Goal: Navigation & Orientation: Find specific page/section

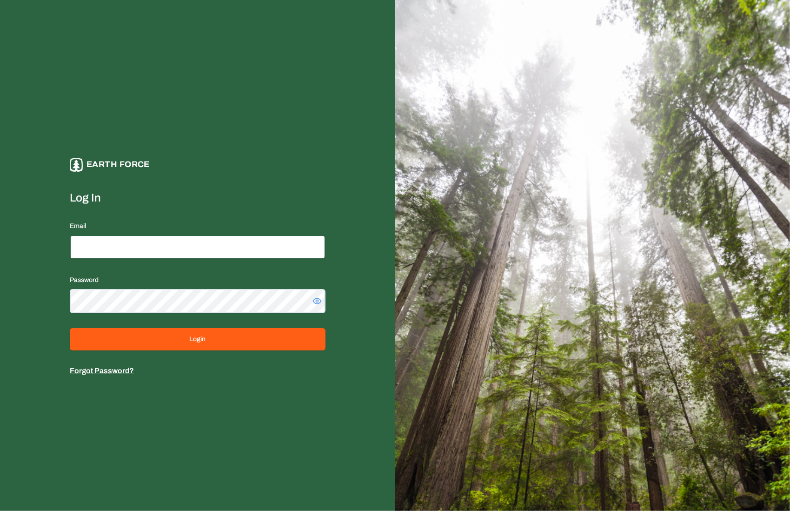
type input "**********"
click at [200, 354] on form "**********" at bounding box center [198, 283] width 256 height 186
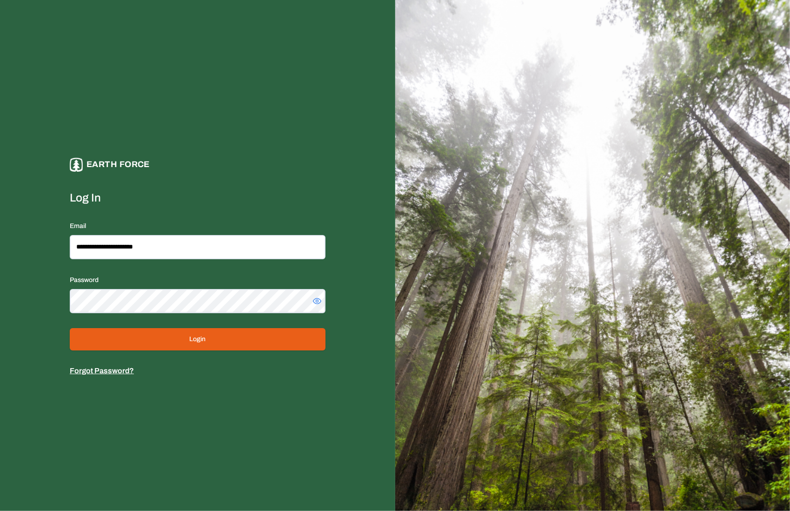
click at [200, 348] on button "Login" at bounding box center [198, 339] width 256 height 22
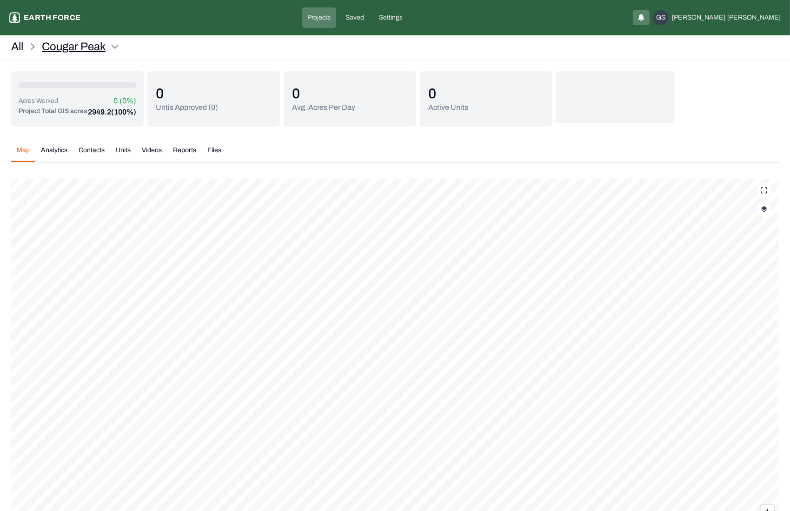
click at [99, 44] on html "Cougar Peak Earth force Projects Saved Settings GS [PERSON_NAME] All Cougar Pea…" at bounding box center [395, 297] width 790 height 594
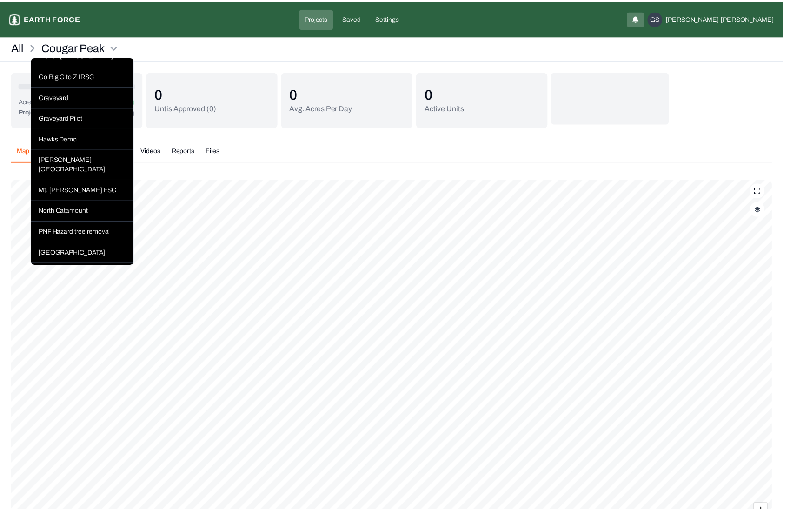
scroll to position [419, 0]
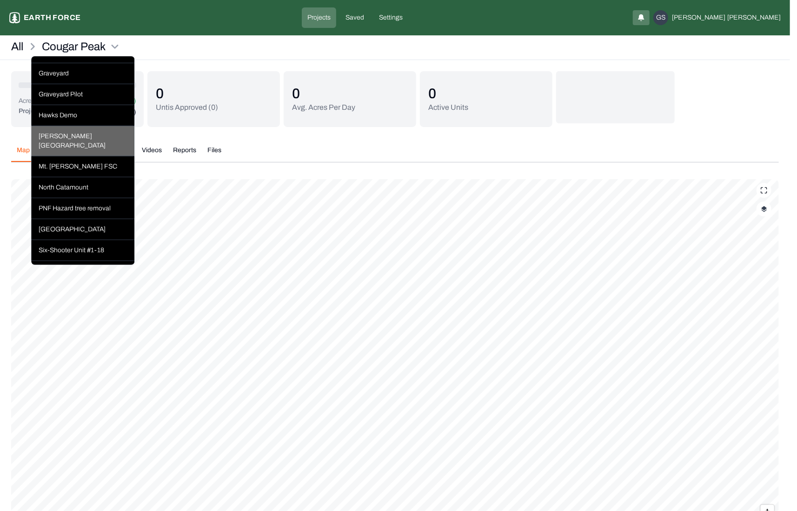
click at [63, 149] on div "[PERSON_NAME][GEOGRAPHIC_DATA]" at bounding box center [82, 141] width 103 height 30
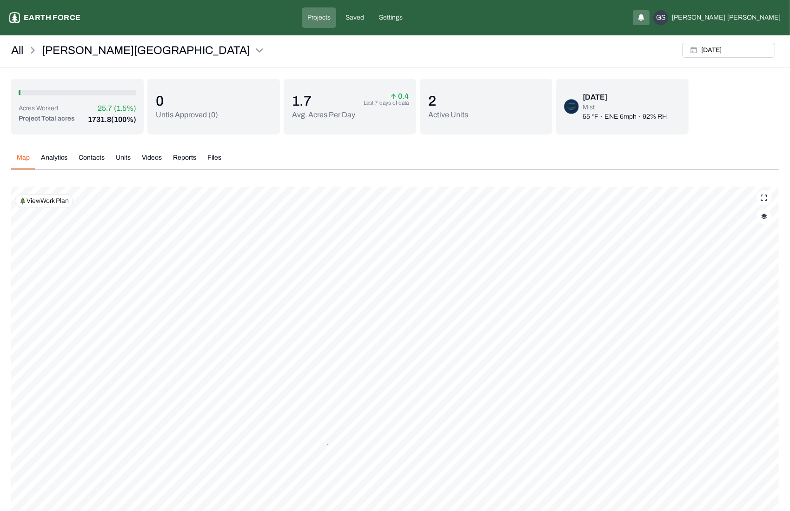
click at [46, 196] on p "View Work Plan" at bounding box center [48, 200] width 42 height 9
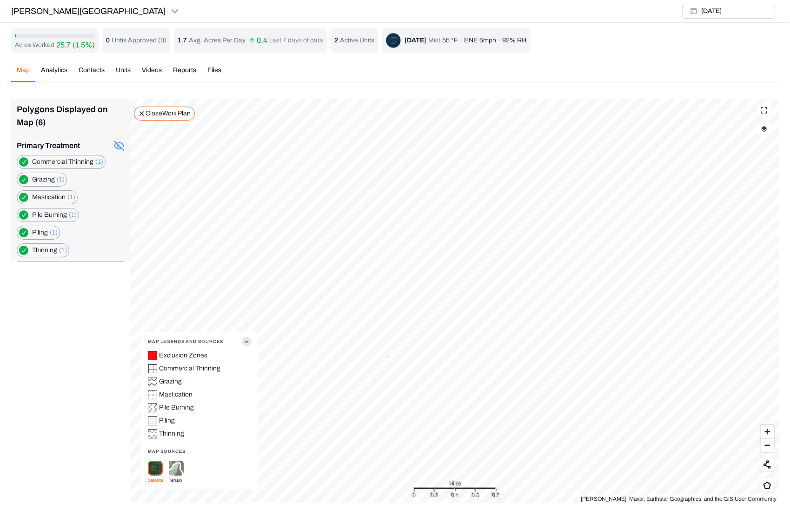
scroll to position [3, 0]
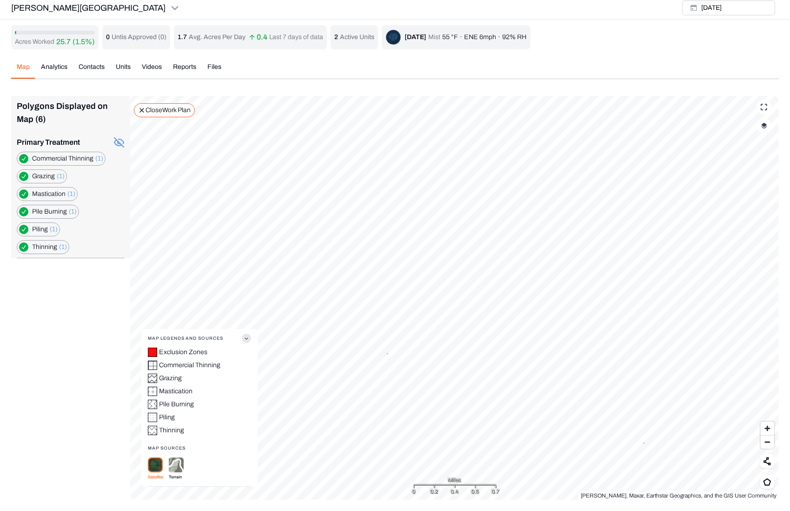
click at [154, 108] on p "Close Work Plan" at bounding box center [168, 110] width 45 height 9
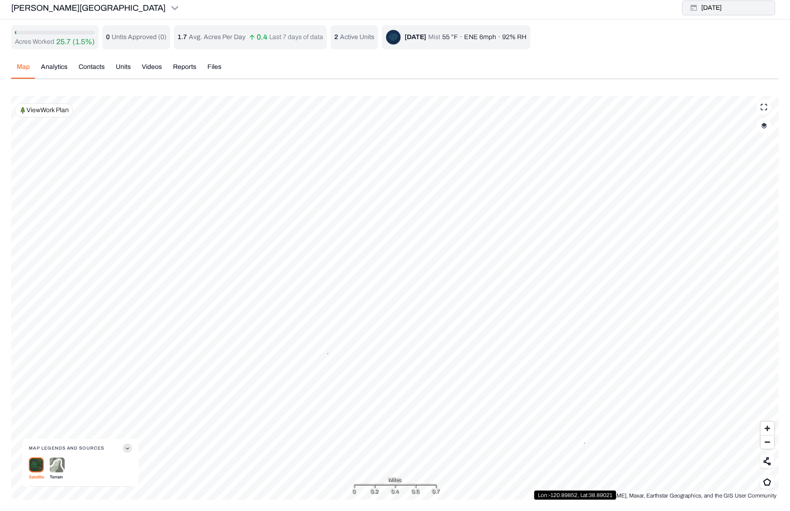
click at [744, 12] on button "[DATE]" at bounding box center [728, 7] width 93 height 15
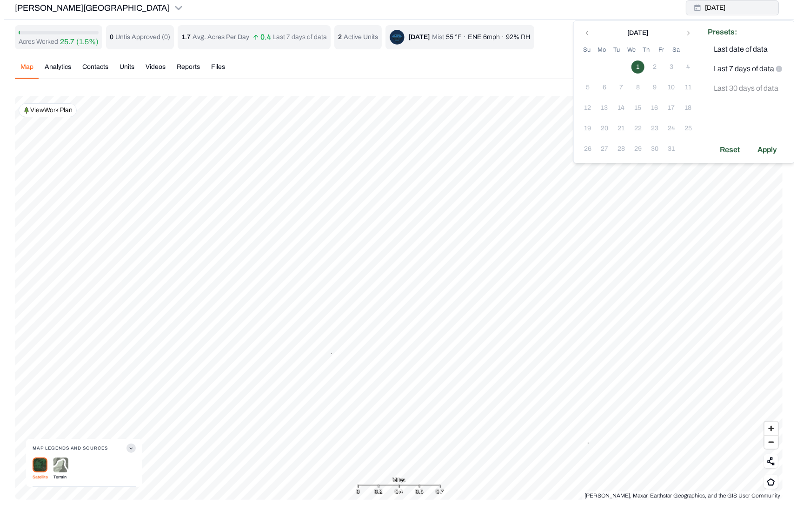
scroll to position [0, 0]
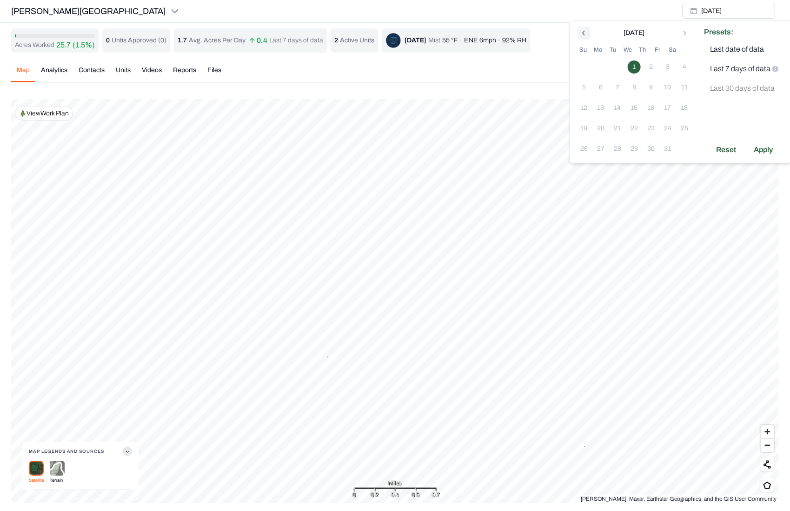
click at [582, 30] on icon "Go to previous month" at bounding box center [583, 32] width 7 height 7
click at [682, 29] on icon "Go to next month" at bounding box center [684, 32] width 7 height 7
click at [532, 82] on div "Map Analytics Contacts Units Videos Reports Files" at bounding box center [395, 74] width 768 height 17
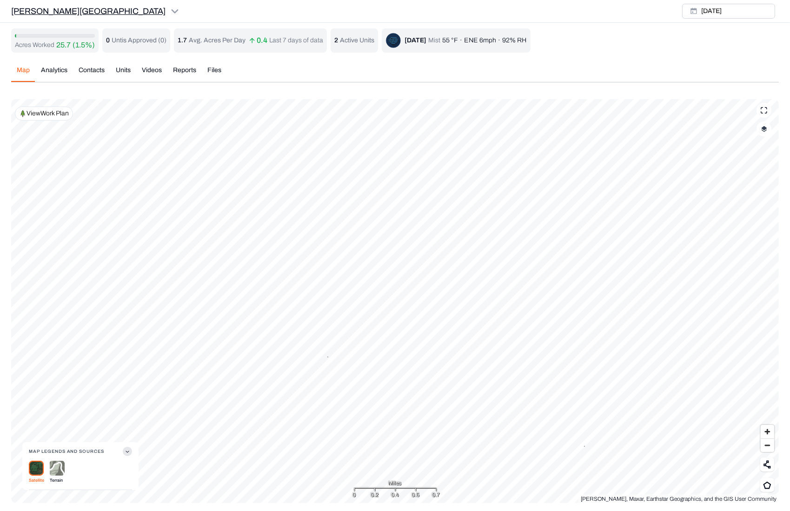
click at [66, 11] on html "[PERSON_NAME] Ranch Earth force Projects Saved Settings GS [PERSON_NAME][GEOGRA…" at bounding box center [395, 257] width 790 height 514
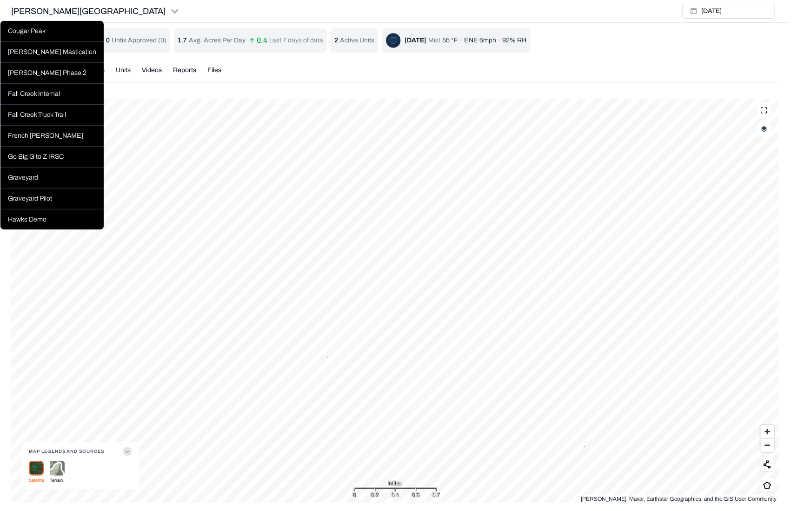
scroll to position [326, 0]
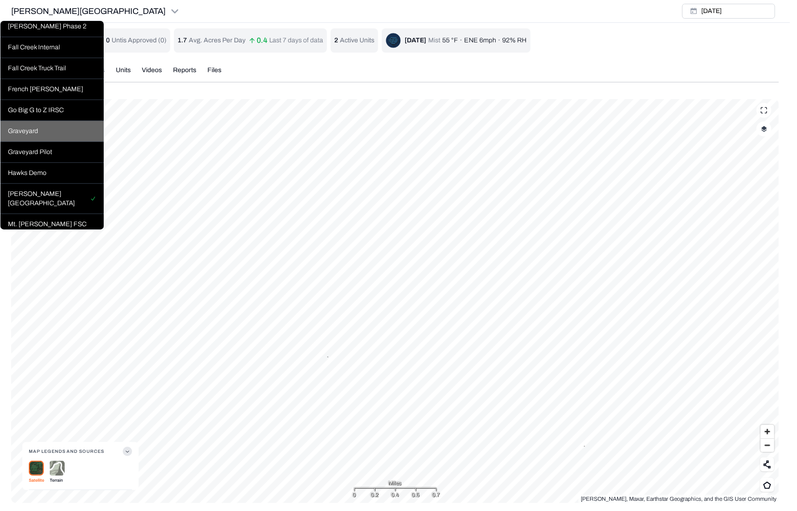
click at [30, 142] on div "Graveyard" at bounding box center [51, 131] width 103 height 21
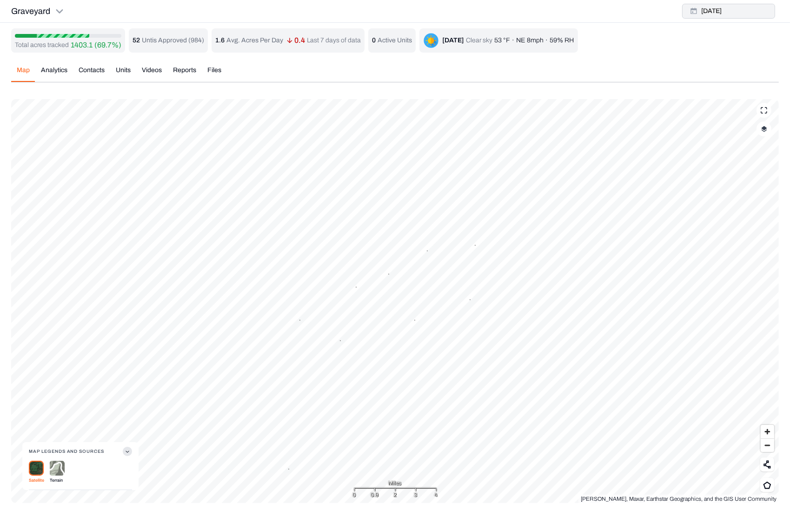
click at [722, 13] on button "[DATE]" at bounding box center [728, 11] width 93 height 15
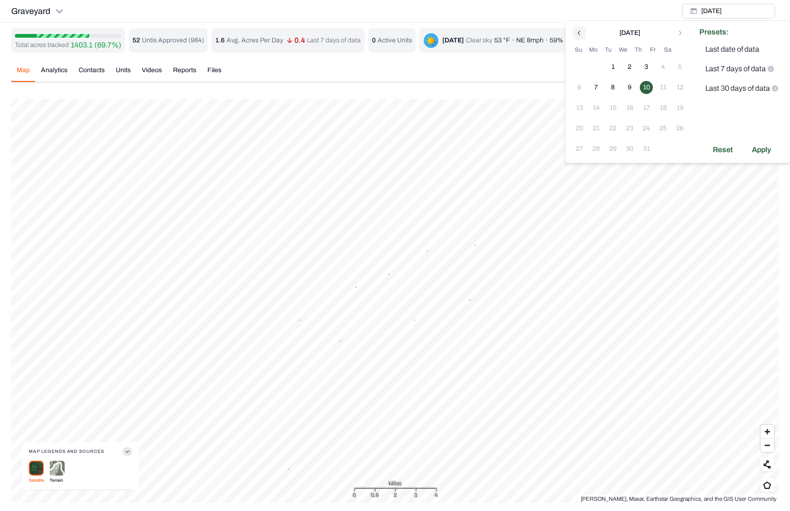
click at [580, 32] on icon "Go to previous month" at bounding box center [579, 32] width 7 height 7
click at [572, 32] on div "[DATE]" at bounding box center [629, 32] width 117 height 11
click at [576, 32] on icon "Go to previous month" at bounding box center [579, 32] width 7 height 7
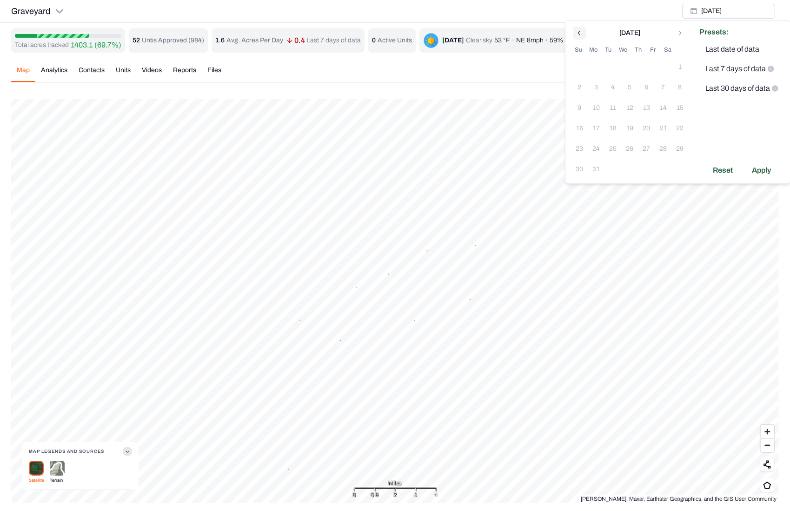
click at [576, 32] on icon "Go to previous month" at bounding box center [579, 32] width 7 height 7
click at [476, 79] on div "Map Analytics Contacts Units Videos Reports Files" at bounding box center [395, 74] width 768 height 17
click at [651, 54] on div "Total acres tracked 1403.1 (69.7%) 52 Untis Approved ( 984 ) 1.6 Avg. Acres Per…" at bounding box center [395, 265] width 768 height 474
click at [63, 11] on html "Graveyard Earth force Projects Saved Settings GS [PERSON_NAME] Graveyard [DATE]…" at bounding box center [395, 257] width 790 height 514
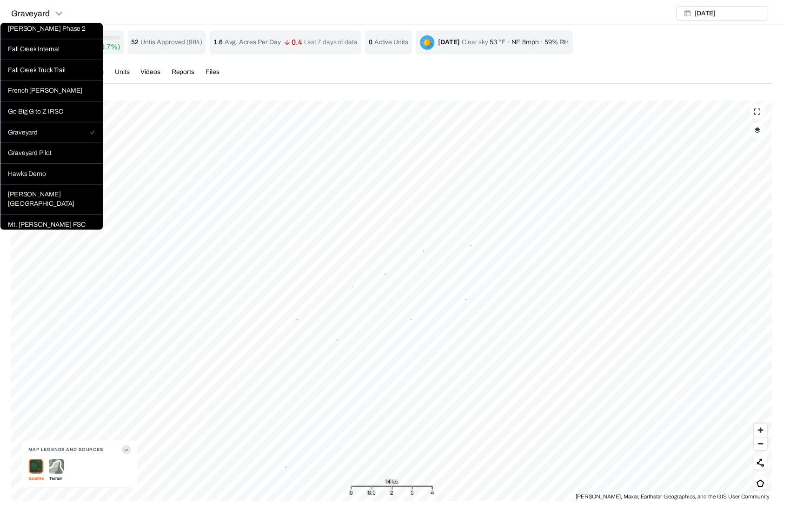
scroll to position [465, 0]
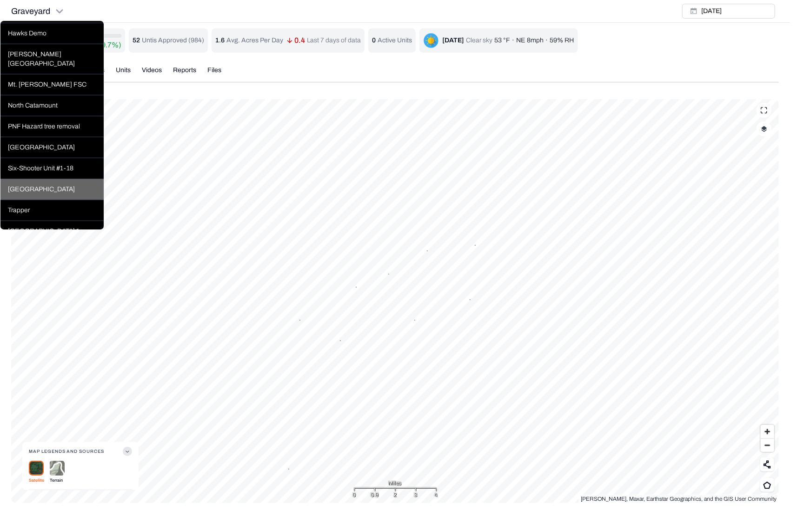
click at [46, 192] on div "[GEOGRAPHIC_DATA]" at bounding box center [51, 189] width 103 height 21
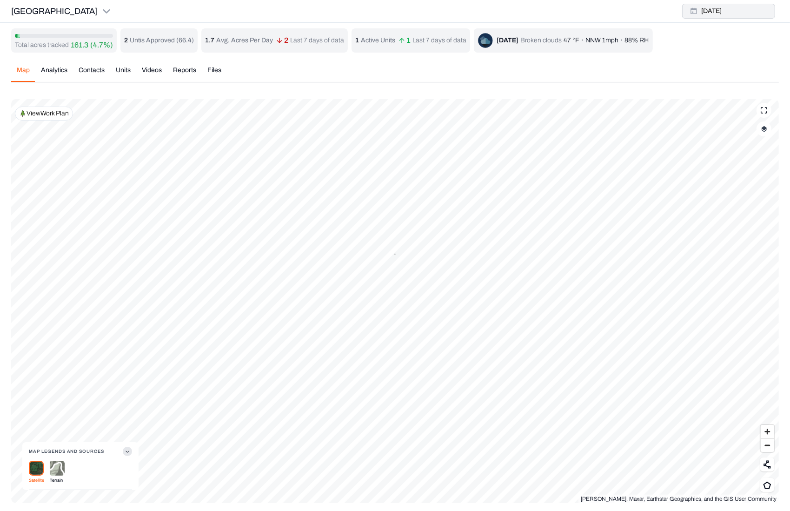
click at [722, 10] on button "[DATE]" at bounding box center [728, 11] width 93 height 15
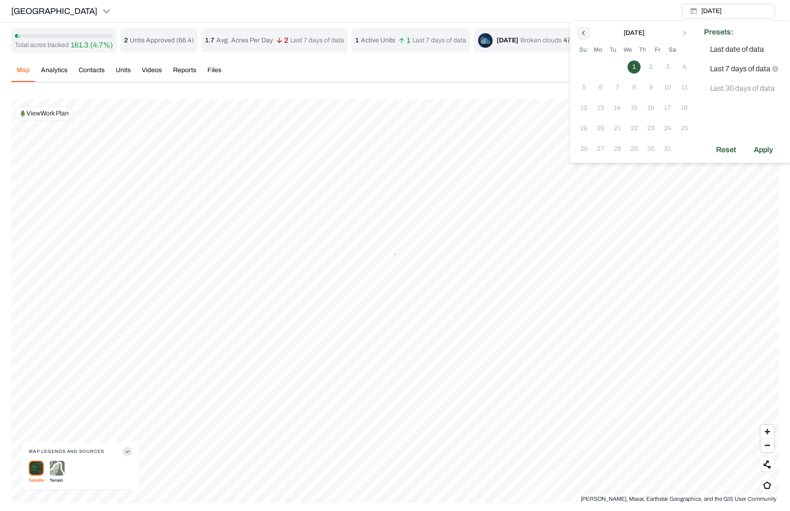
click at [585, 34] on icon "Go to previous month" at bounding box center [583, 32] width 7 height 7
click at [585, 34] on div "[DATE]" at bounding box center [634, 32] width 117 height 11
click at [583, 32] on div "[DATE]" at bounding box center [634, 32] width 117 height 11
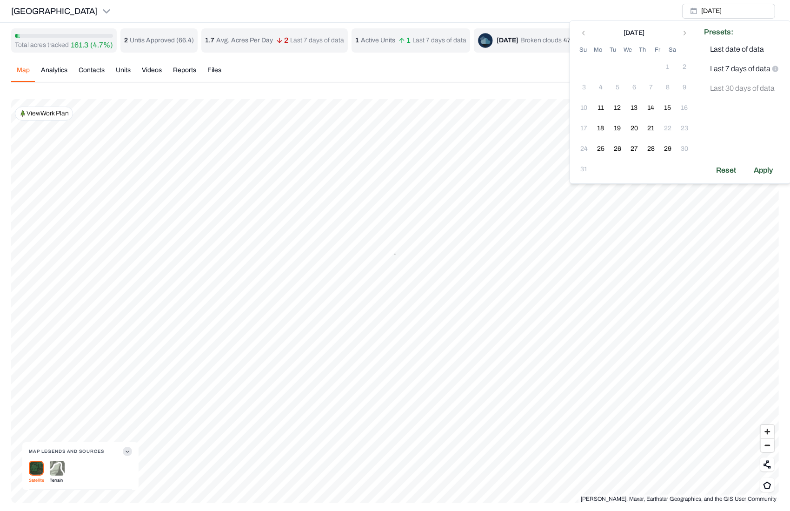
click at [583, 32] on div "[DATE]" at bounding box center [634, 32] width 117 height 11
click at [582, 32] on div "[DATE]" at bounding box center [634, 32] width 117 height 11
click at [548, 4] on div "Sleighville [DATE]" at bounding box center [395, 11] width 790 height 23
click at [549, 76] on div "Map Analytics Contacts Units Videos Reports Files" at bounding box center [395, 74] width 768 height 17
click at [120, 71] on div "Total acres tracked 161.3 (4.7%) 2 Untis Approved ( 66.4 ) 1.7 Avg. Acres Per D…" at bounding box center [395, 265] width 768 height 474
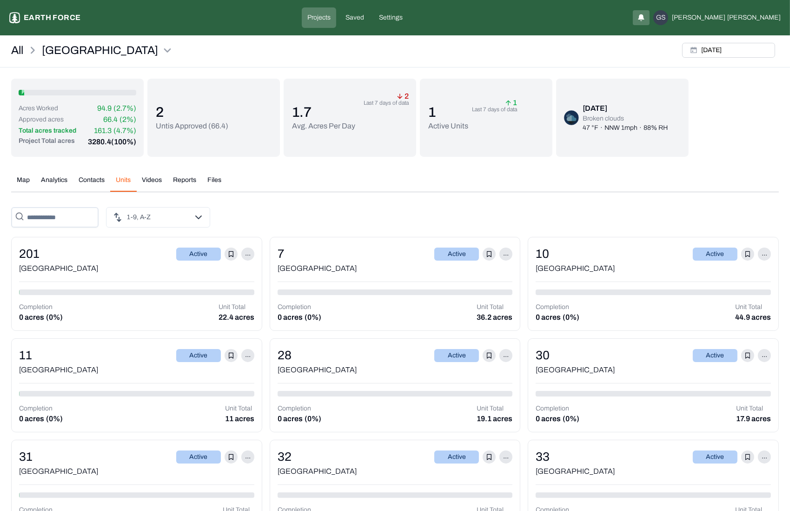
click at [192, 179] on button "Reports" at bounding box center [184, 183] width 34 height 16
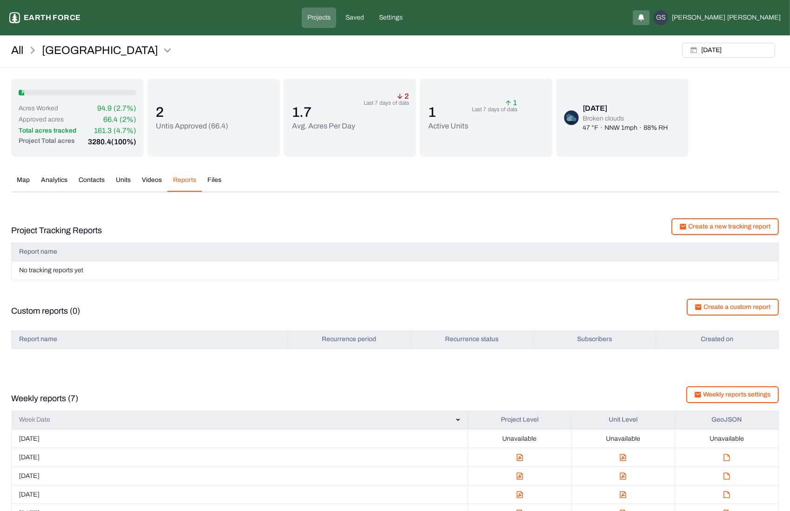
click at [53, 179] on button "Analytics" at bounding box center [54, 183] width 38 height 16
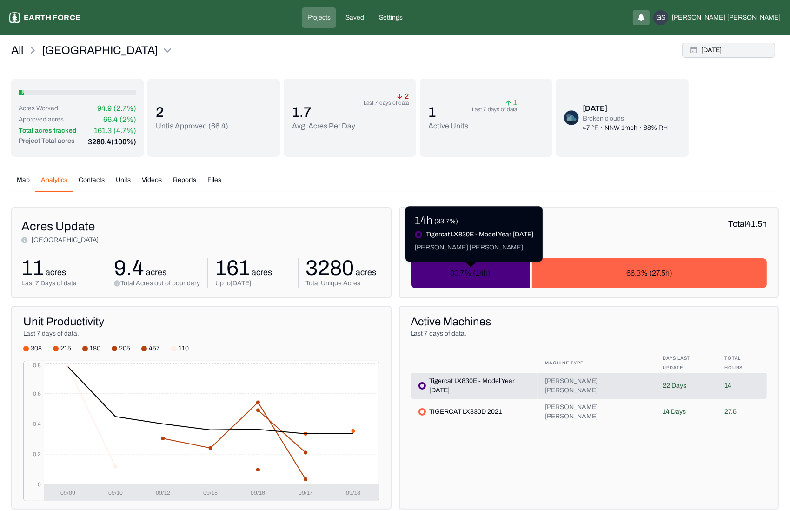
click at [731, 47] on button "[DATE]" at bounding box center [728, 50] width 93 height 15
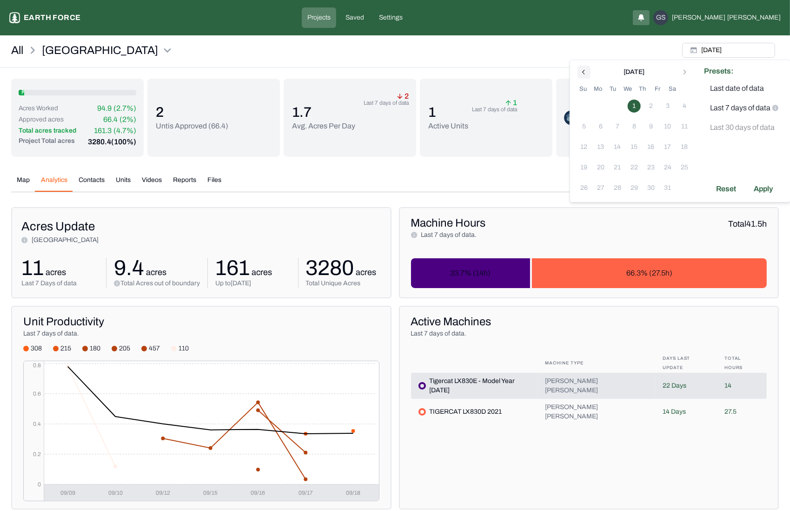
click at [582, 73] on icon "Go to previous month" at bounding box center [583, 71] width 7 height 7
click at [600, 147] on button "11" at bounding box center [600, 146] width 13 height 13
click at [687, 73] on icon "Go to next month" at bounding box center [684, 71] width 7 height 7
click at [651, 147] on button "18" at bounding box center [651, 146] width 13 height 13
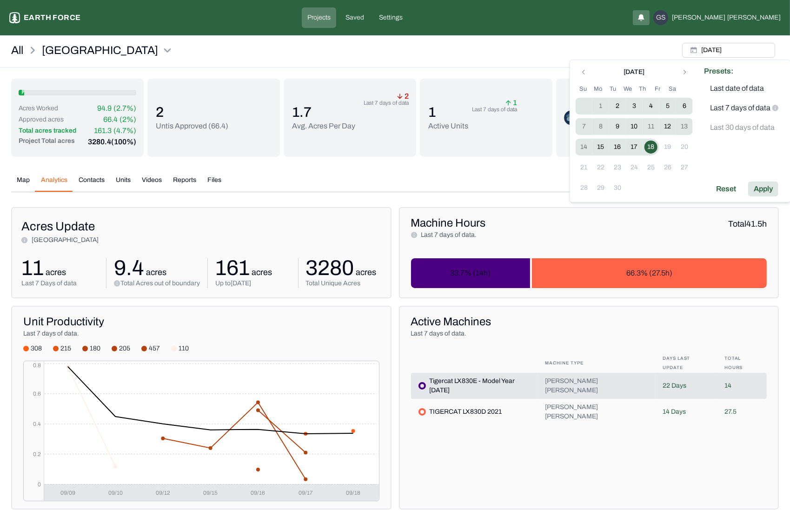
click at [757, 190] on div "Apply" at bounding box center [763, 188] width 30 height 15
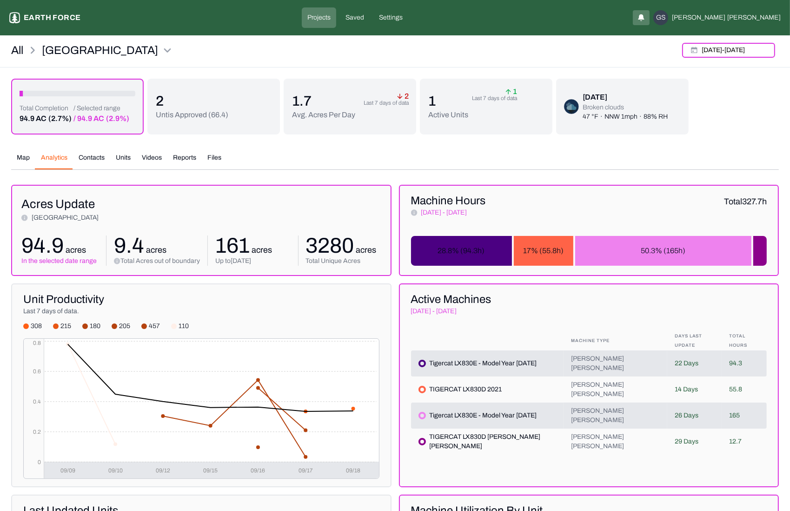
click at [327, 58] on div "All Sleighville [DATE] - [DATE]" at bounding box center [395, 53] width 790 height 28
click at [473, 50] on div "All Sleighville [DATE] - [DATE]" at bounding box center [395, 53] width 790 height 28
click at [382, 138] on div "Total Completion 94.9 AC (2.7%) / Selected range / 94.9 AC (2.9%) 2 Untis Appro…" at bounding box center [395, 498] width 768 height 838
click at [100, 49] on html "Sleighville Earth force Projects Saved Settings GS [PERSON_NAME] All Sleighvill…" at bounding box center [395, 464] width 790 height 928
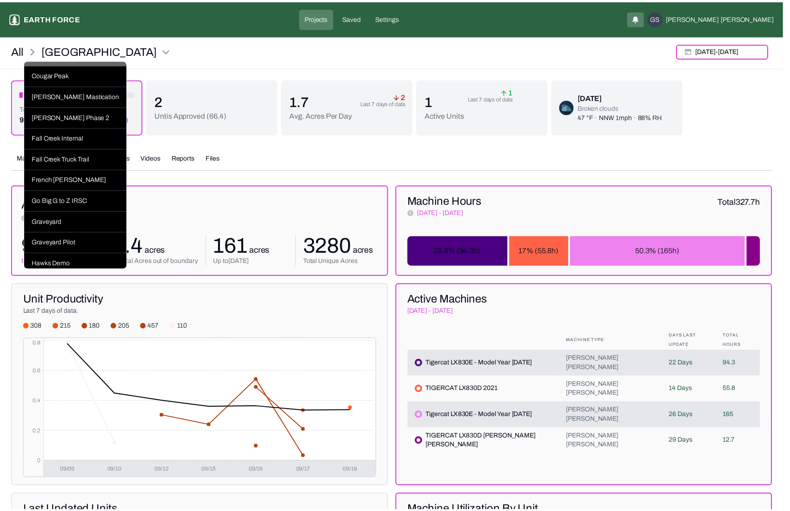
scroll to position [279, 0]
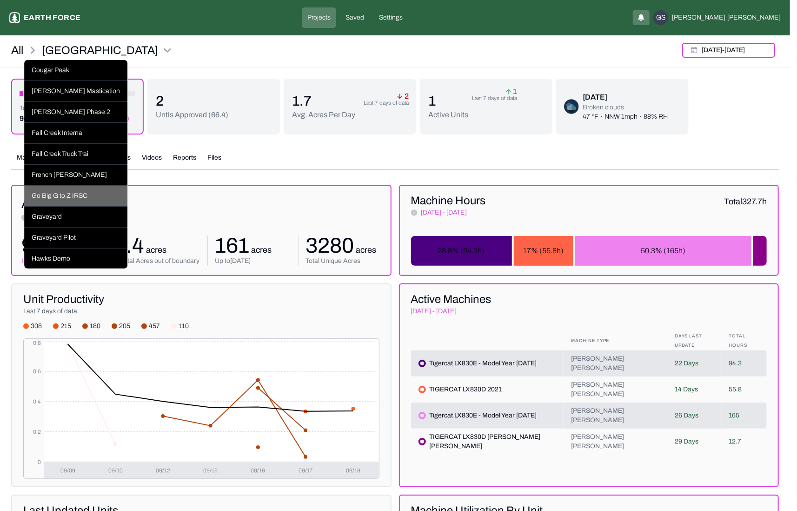
click at [81, 206] on div "Go Big G to Z IRSC" at bounding box center [75, 196] width 103 height 21
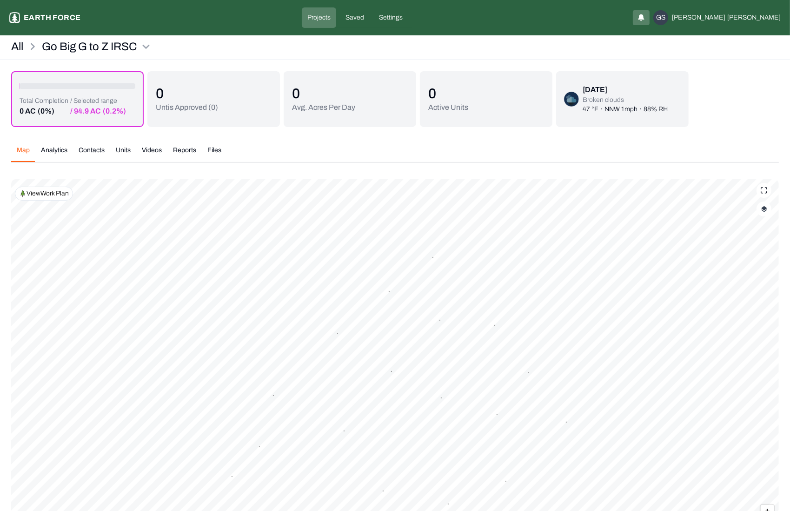
click at [255, 162] on div "Map Analytics Contacts Units Videos Reports Files Polygons Displayed on Map (11…" at bounding box center [395, 360] width 768 height 445
click at [733, 57] on div "All Go Big G to Z IRSC" at bounding box center [395, 49] width 790 height 21
click at [646, 93] on div "[DATE]" at bounding box center [625, 89] width 85 height 11
click at [138, 130] on div "Total Completion 0 AC (0%) / Selected range / 94.9 AC (0.2%) 0 Untis Approved (…" at bounding box center [395, 327] width 768 height 512
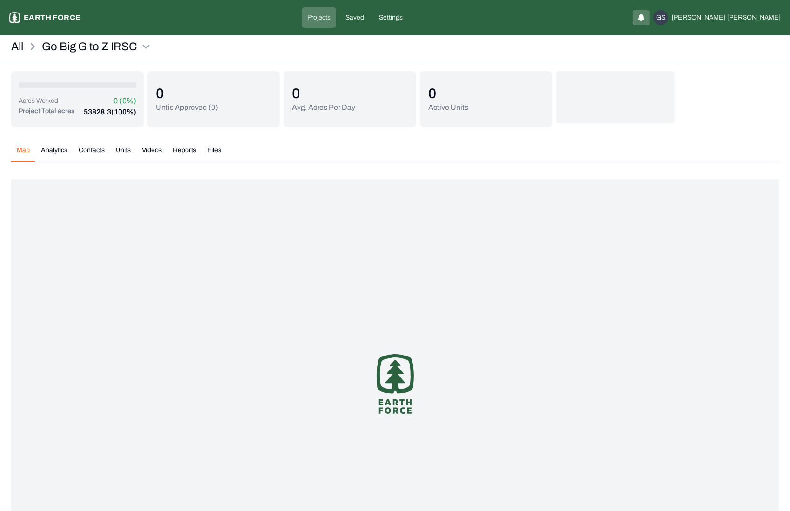
click at [732, 43] on div "All Go Big G to Z IRSC" at bounding box center [395, 49] width 790 height 21
click at [735, 48] on div "All Go Big G to Z IRSC" at bounding box center [395, 49] width 790 height 21
click at [148, 44] on html "Go Big G to Z IRSC Earth force Projects Saved Settings GS Geoff Staneff All Go …" at bounding box center [395, 297] width 790 height 594
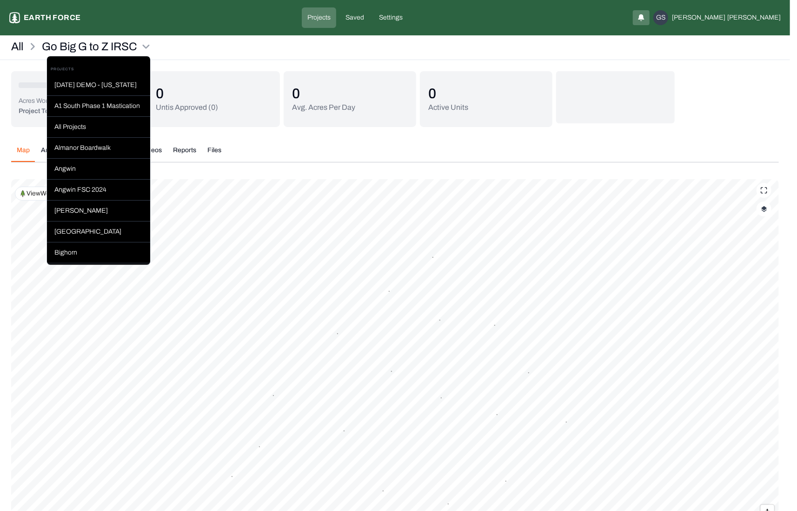
click at [219, 47] on html "Go Big G to Z IRSC Earth force Projects Saved Settings GS Geoff Staneff All Go …" at bounding box center [398, 297] width 797 height 594
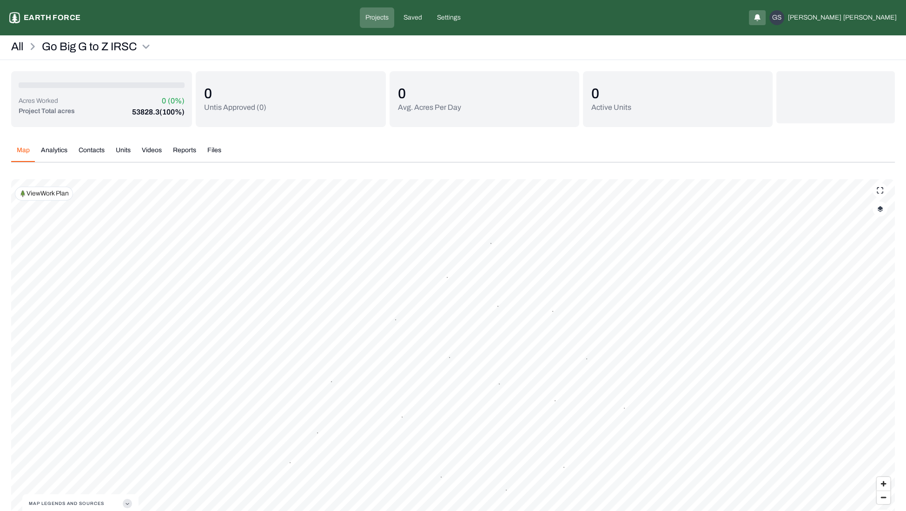
click at [790, 85] on div at bounding box center [836, 97] width 119 height 52
click at [790, 116] on div at bounding box center [836, 97] width 119 height 52
click at [400, 126] on div "0 Avg. Acres Per Day" at bounding box center [485, 99] width 190 height 56
click at [131, 41] on html "Go Big G to Z IRSC Earth force Projects Saved Settings GS Geoff Staneff All Go …" at bounding box center [453, 297] width 906 height 594
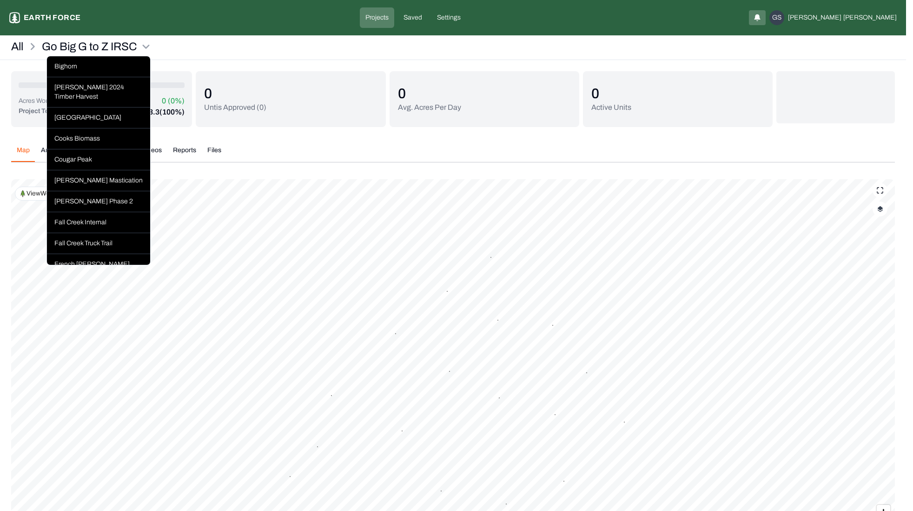
scroll to position [279, 0]
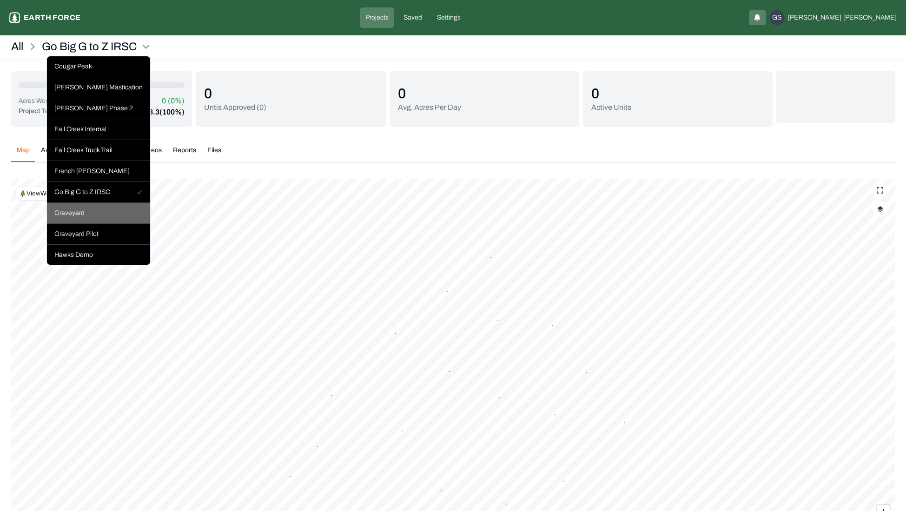
click at [83, 224] on div "Graveyard" at bounding box center [98, 213] width 103 height 21
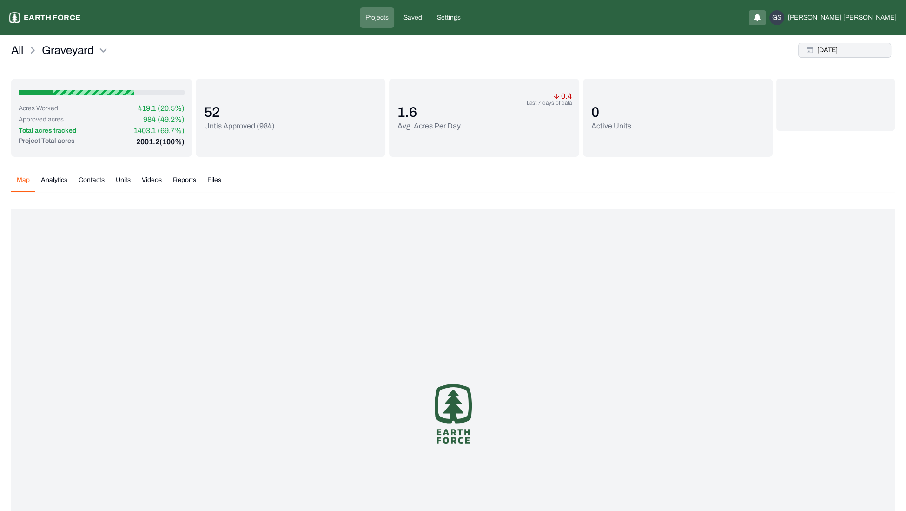
click at [848, 54] on button "[DATE]" at bounding box center [844, 50] width 93 height 15
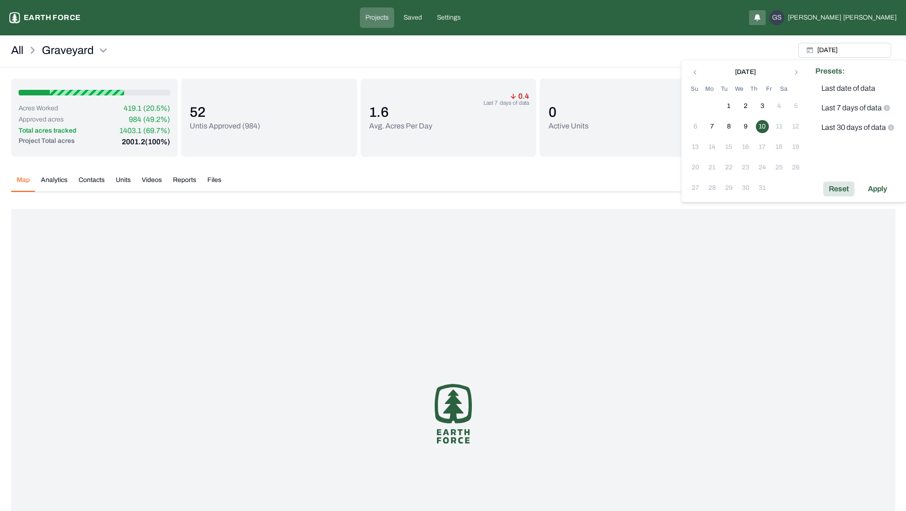
click at [846, 192] on div "Reset" at bounding box center [839, 188] width 31 height 15
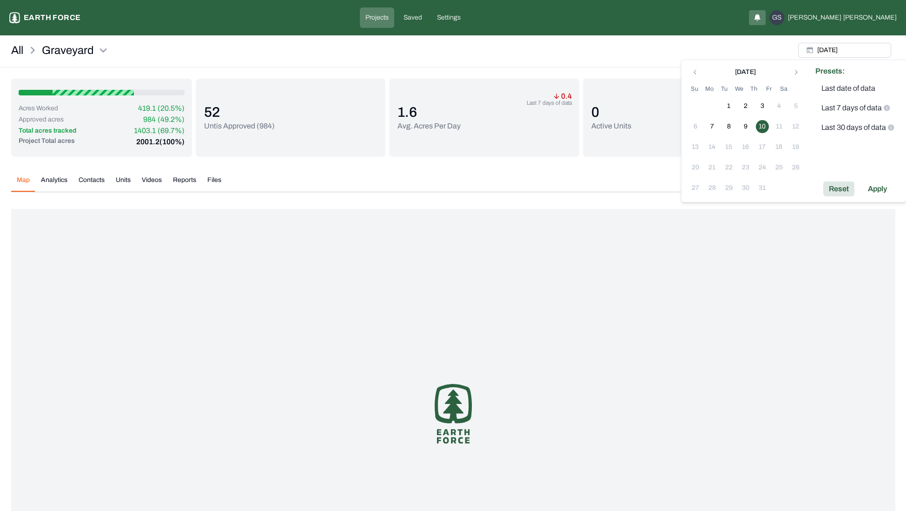
click at [837, 187] on div "Reset" at bounding box center [839, 188] width 31 height 15
click at [590, 179] on div "Map Analytics Contacts Units Videos Reports Files" at bounding box center [453, 183] width 884 height 17
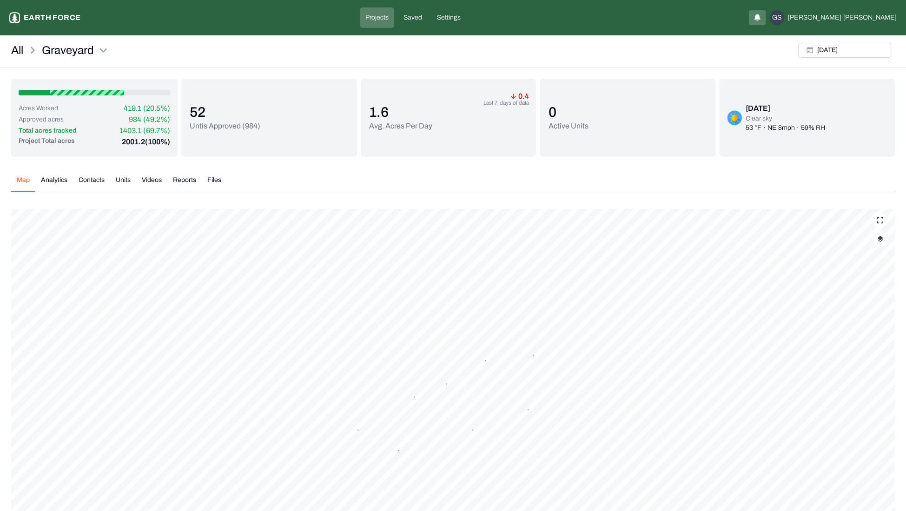
click at [98, 50] on html "Graveyard Earth force Projects Saved Settings GS Geoff Staneff All Graveyard Th…" at bounding box center [453, 312] width 906 height 624
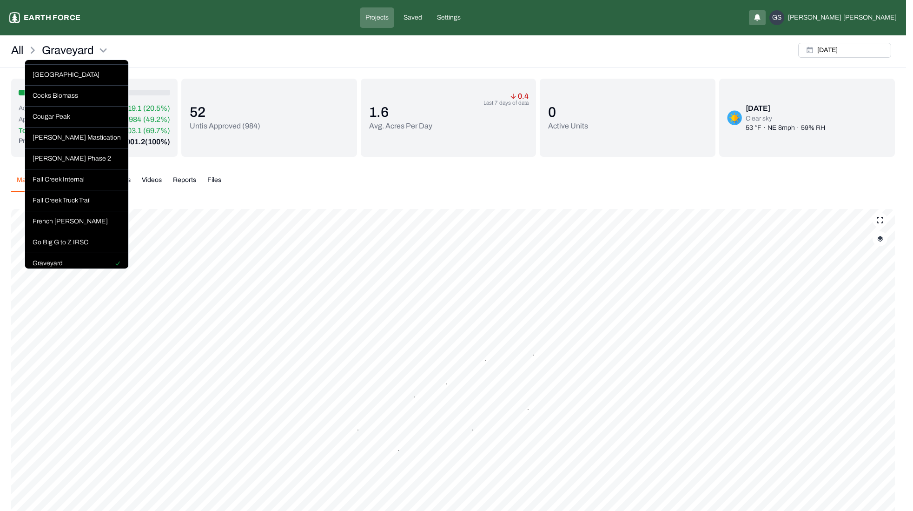
scroll to position [279, 0]
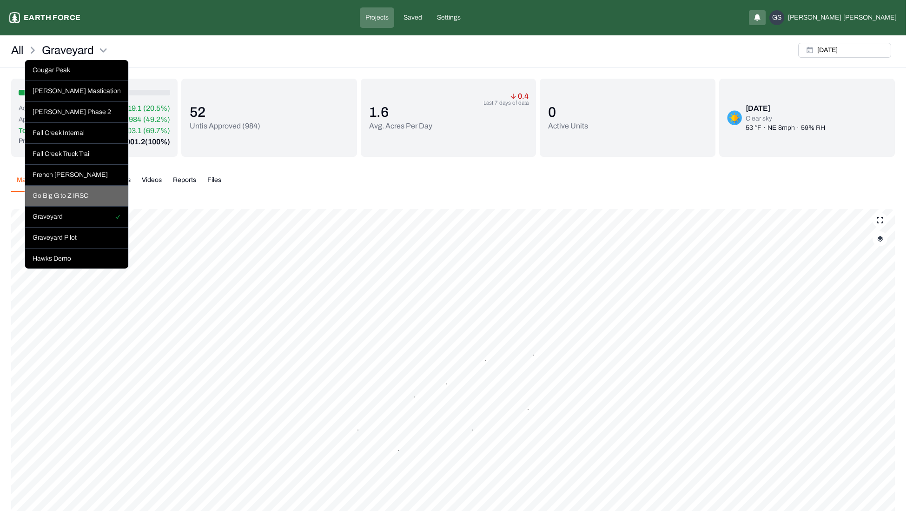
click at [78, 206] on div "Go Big G to Z IRSC" at bounding box center [76, 196] width 103 height 21
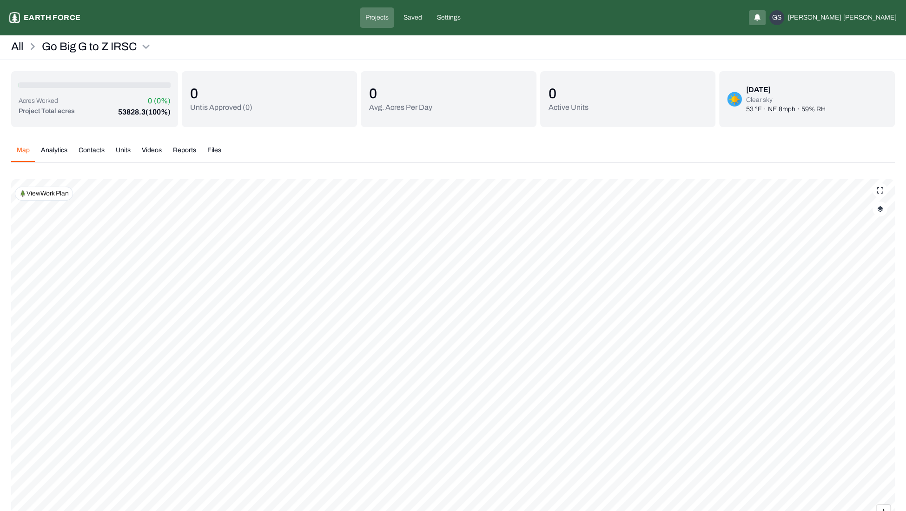
click at [439, 146] on div "Map Analytics Contacts Units Videos Reports Files" at bounding box center [453, 154] width 884 height 17
click at [858, 43] on div "All Go Big G to Z IRSC" at bounding box center [453, 49] width 906 height 21
click at [850, 49] on div "All Go Big G to Z IRSC" at bounding box center [453, 49] width 906 height 21
click at [200, 19] on div "Go Big G to Z IRSC Earth force Projects Saved Settings GS Geoff Staneff" at bounding box center [453, 17] width 888 height 20
click at [371, 148] on div "Map Analytics Contacts Units Videos Reports Files" at bounding box center [453, 154] width 884 height 17
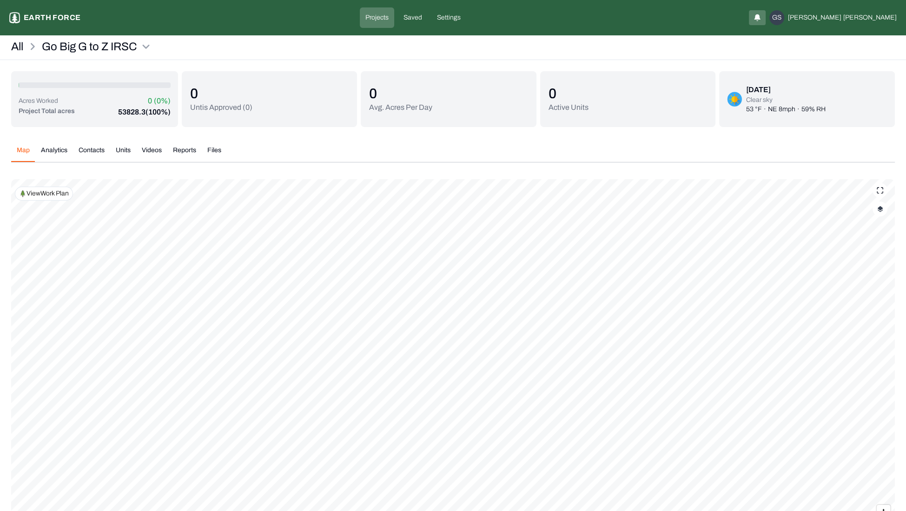
click at [886, 17] on html "Go Big G to Z IRSC Earth force Projects Saved Settings GS Geoff Staneff All Go …" at bounding box center [453, 297] width 906 height 594
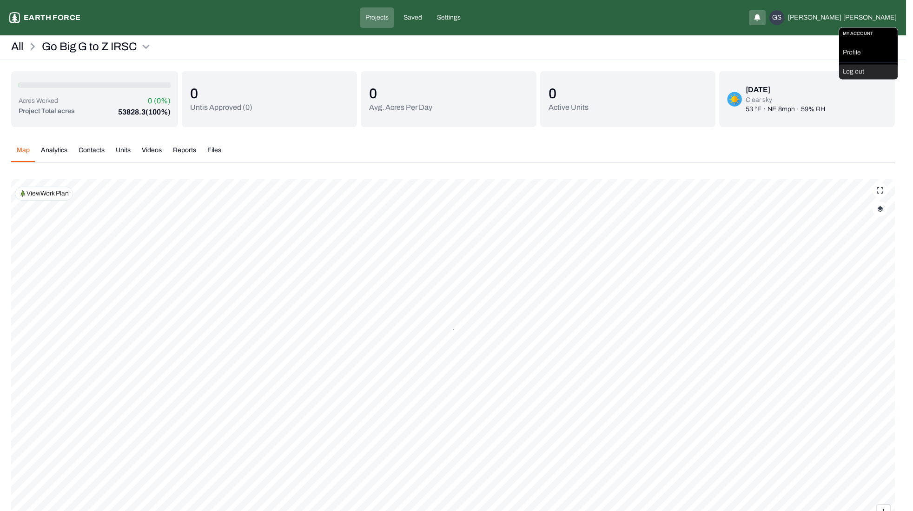
click at [863, 70] on div "Log out" at bounding box center [868, 72] width 59 height 15
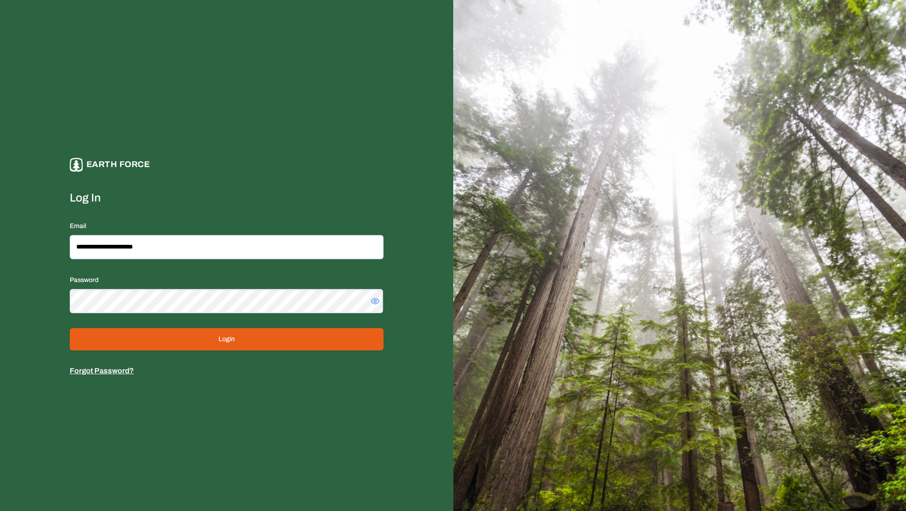
click at [236, 332] on button "Login" at bounding box center [227, 339] width 314 height 22
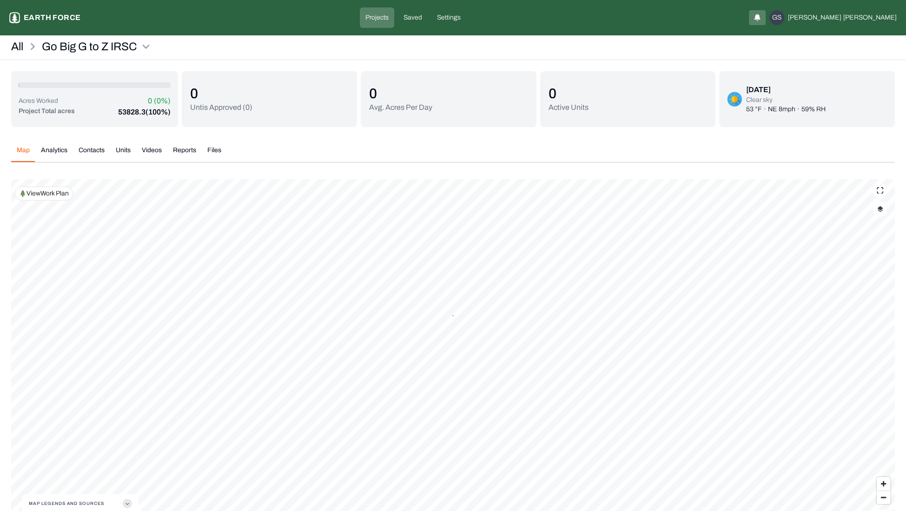
click at [551, 13] on div "Go Big G to Z IRSC Earth force Projects Saved Settings GS Geoff Staneff" at bounding box center [453, 17] width 888 height 20
click at [51, 151] on button "Analytics" at bounding box center [54, 154] width 38 height 16
click at [24, 155] on button "Map" at bounding box center [23, 154] width 24 height 16
click at [186, 147] on button "Reports" at bounding box center [184, 154] width 34 height 16
click at [93, 153] on button "Contacts" at bounding box center [91, 154] width 37 height 16
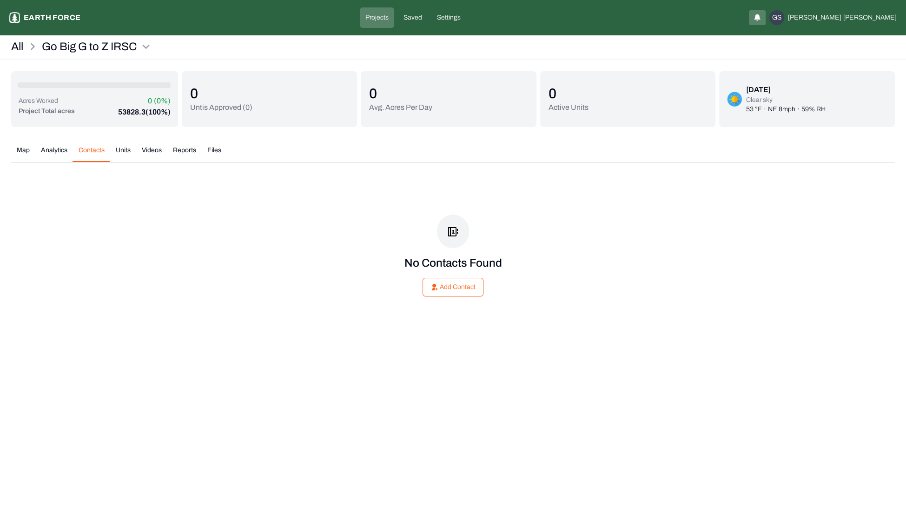
click at [61, 153] on button "Analytics" at bounding box center [54, 154] width 38 height 16
click at [17, 156] on button "Map" at bounding box center [23, 154] width 24 height 16
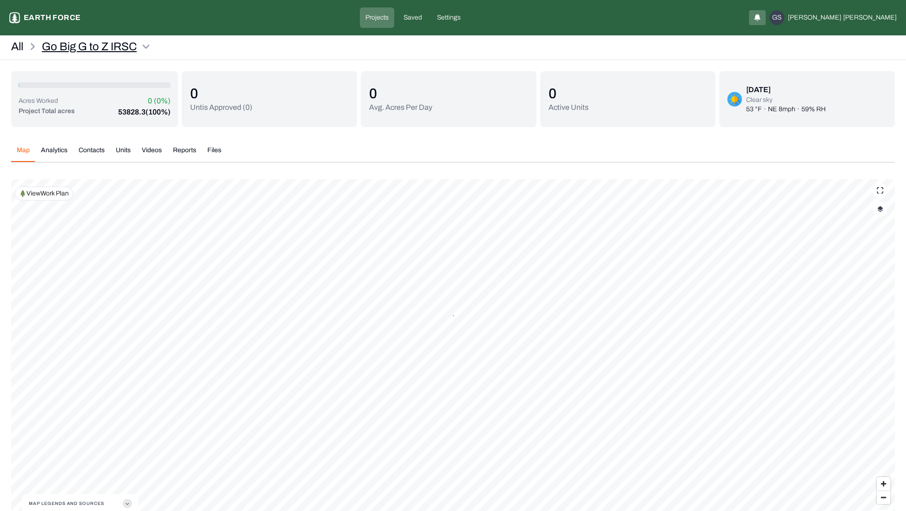
click at [144, 43] on html "Go Big G to Z IRSC Earth force Projects Saved Settings GS Geoff Staneff All Go …" at bounding box center [453, 283] width 906 height 566
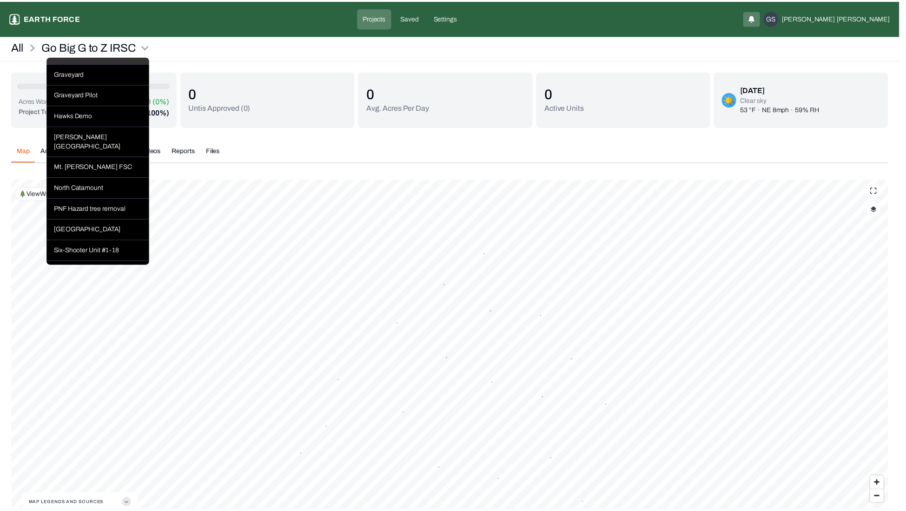
scroll to position [465, 0]
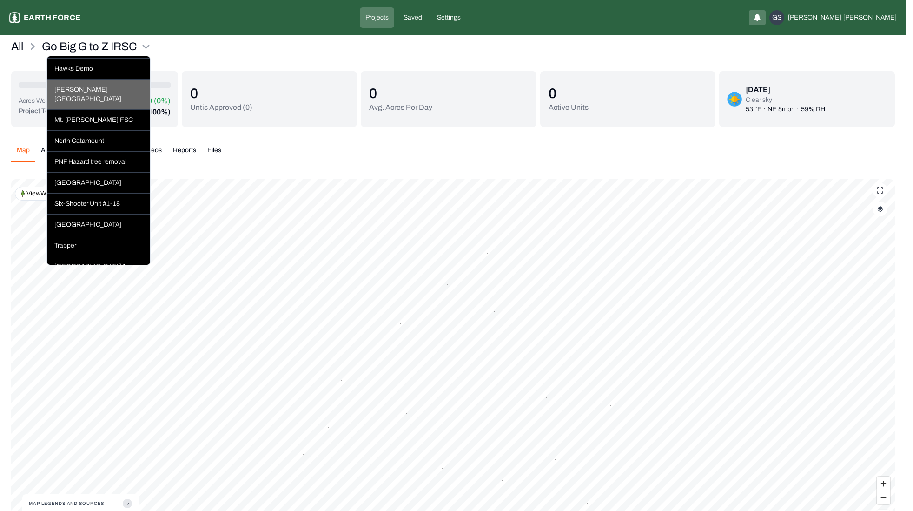
click at [90, 105] on div "[PERSON_NAME][GEOGRAPHIC_DATA]" at bounding box center [98, 95] width 103 height 30
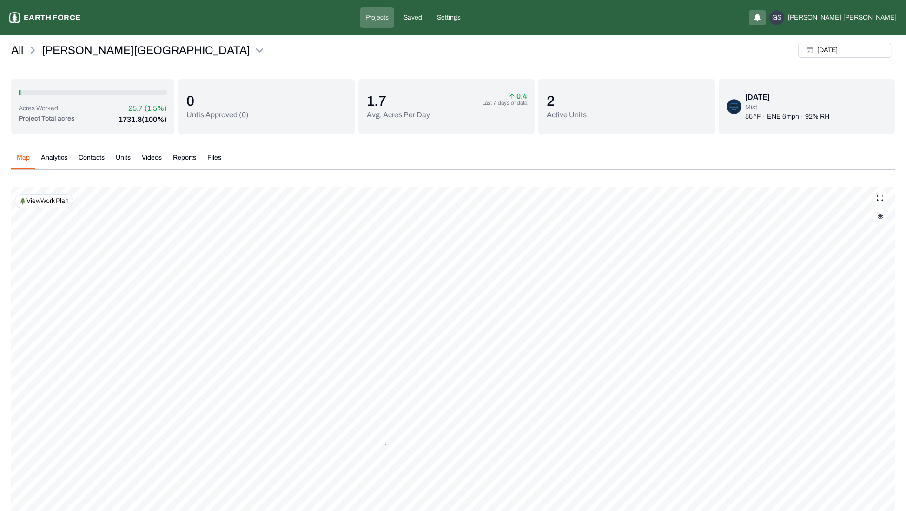
click at [346, 52] on div "All Lewis Ranch Wed, Oct, 01, 2025" at bounding box center [453, 53] width 906 height 28
